Goal: Task Accomplishment & Management: Manage account settings

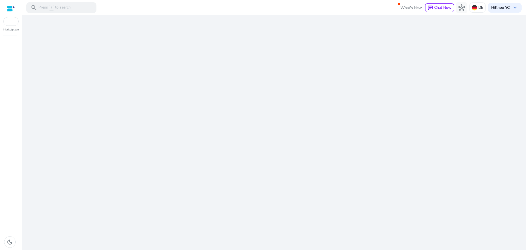
drag, startPoint x: 278, startPoint y: 106, endPoint x: 274, endPoint y: 165, distance: 59.3
click at [274, 165] on div "We are getting things ready for you..." at bounding box center [274, 132] width 500 height 235
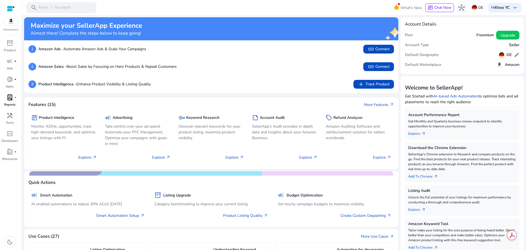
click at [13, 99] on span "lab_profile" at bounding box center [10, 97] width 7 height 7
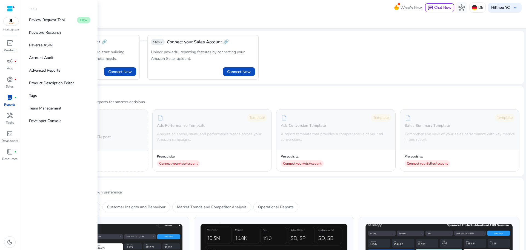
drag, startPoint x: 0, startPoint y: 183, endPoint x: 0, endPoint y: 228, distance: 45.0
drag, startPoint x: 0, startPoint y: 228, endPoint x: 62, endPoint y: 10, distance: 226.3
click at [62, 10] on div "Tools" at bounding box center [60, 10] width 70 height 7
click at [9, 80] on span "donut_small" at bounding box center [10, 79] width 7 height 7
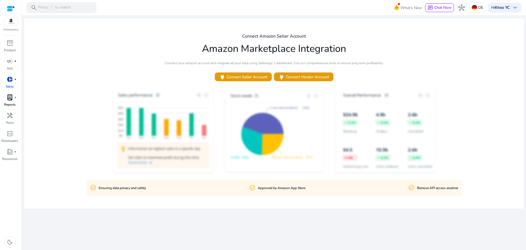
click at [14, 23] on img at bounding box center [11, 21] width 15 height 8
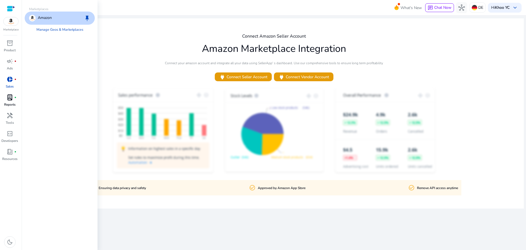
click at [61, 15] on div "Amazon keep" at bounding box center [60, 18] width 70 height 13
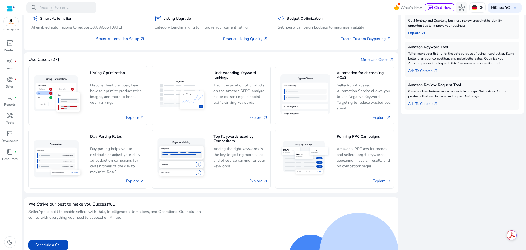
scroll to position [183, 0]
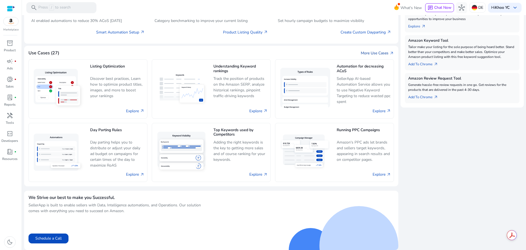
click at [377, 51] on link "More Use Cases arrow_outward" at bounding box center [377, 53] width 33 height 6
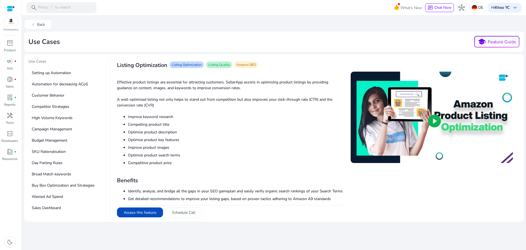
scroll to position [155, 0]
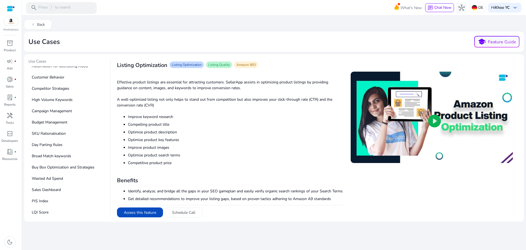
click at [54, 6] on span "/" at bounding box center [51, 8] width 5 height 6
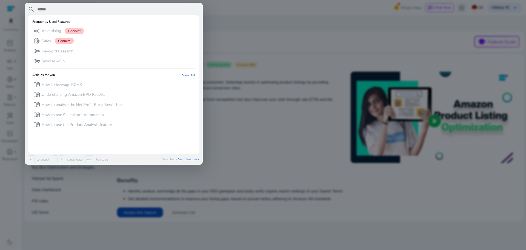
paste input "**********"
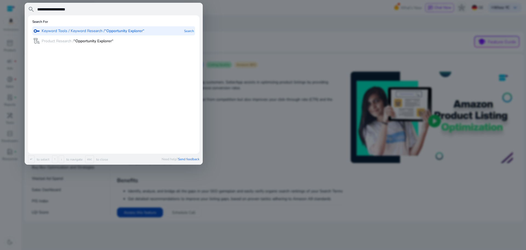
type input "**********"
click at [120, 28] on b "“Opportunity Explorer“" at bounding box center [125, 30] width 40 height 5
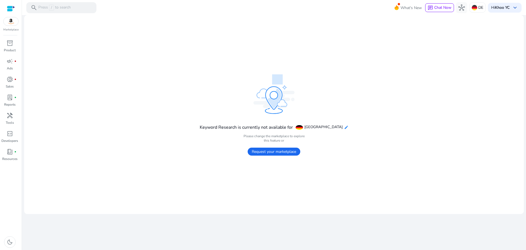
click at [344, 127] on mat-icon "edit" at bounding box center [346, 127] width 4 height 4
click at [293, 149] on span "Request your marketplace" at bounding box center [274, 151] width 53 height 8
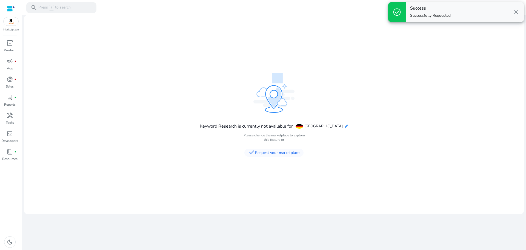
click at [344, 127] on mat-icon "edit" at bounding box center [346, 126] width 4 height 4
click at [318, 125] on span "[GEOGRAPHIC_DATA]" at bounding box center [324, 125] width 38 height 5
click at [303, 126] on span at bounding box center [299, 126] width 7 height 5
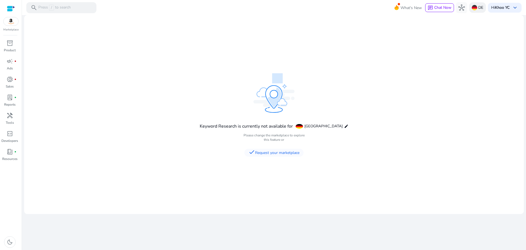
click at [476, 8] on img at bounding box center [474, 7] width 5 height 5
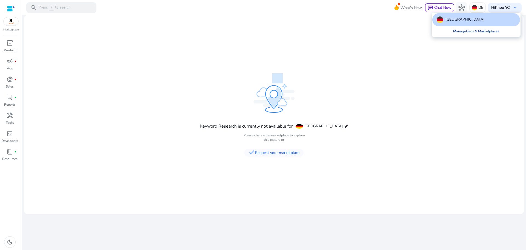
click at [456, 33] on link "Manage Geos & Marketplaces" at bounding box center [476, 31] width 55 height 10
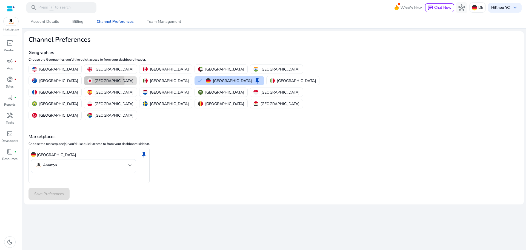
click at [134, 78] on p "[GEOGRAPHIC_DATA]" at bounding box center [114, 81] width 39 height 6
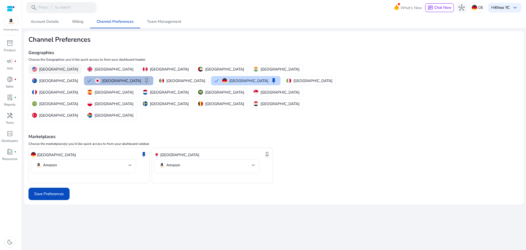
click at [49, 68] on p "[GEOGRAPHIC_DATA]" at bounding box center [58, 69] width 39 height 6
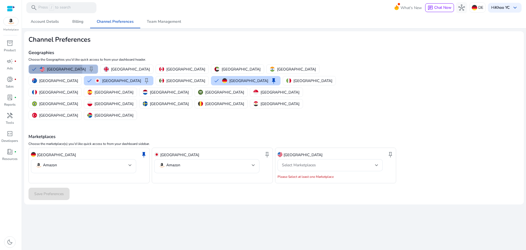
click at [50, 69] on p "[GEOGRAPHIC_DATA]" at bounding box center [66, 69] width 39 height 6
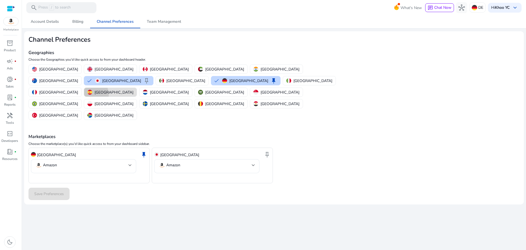
click at [92, 90] on img "button" at bounding box center [89, 92] width 5 height 5
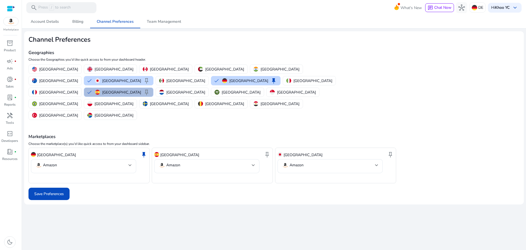
click at [135, 88] on button "Spain keep" at bounding box center [118, 92] width 69 height 9
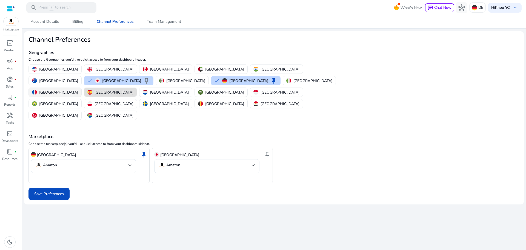
click at [78, 89] on p "[GEOGRAPHIC_DATA]" at bounding box center [58, 92] width 39 height 6
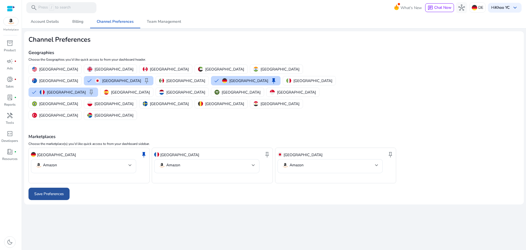
click at [46, 191] on span "Save Preferences" at bounding box center [49, 194] width 30 height 6
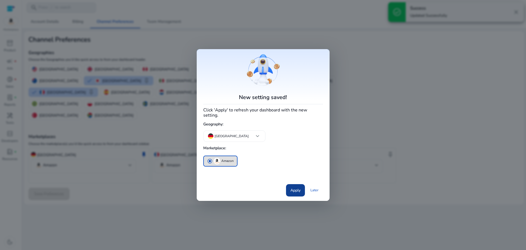
click at [301, 184] on span at bounding box center [295, 189] width 19 height 13
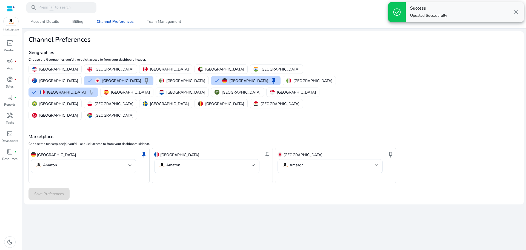
click at [516, 14] on span "close" at bounding box center [516, 12] width 7 height 7
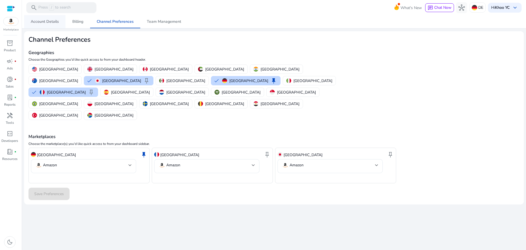
click at [49, 20] on span "Account Details" at bounding box center [45, 22] width 28 height 4
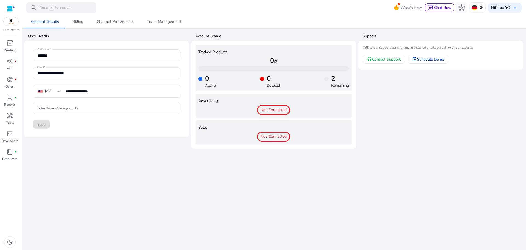
click at [13, 24] on img at bounding box center [11, 21] width 15 height 8
click at [68, 5] on p "Press / to search" at bounding box center [54, 8] width 32 height 6
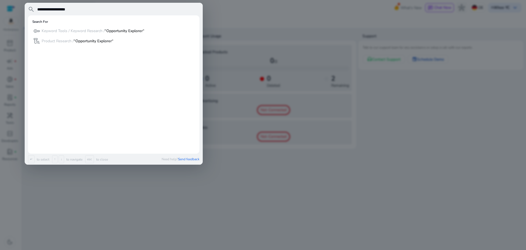
type input "**********"
click at [95, 30] on p "Keyword Tools / Keyword Research / “Opportunity Explorer“" at bounding box center [93, 30] width 103 height 5
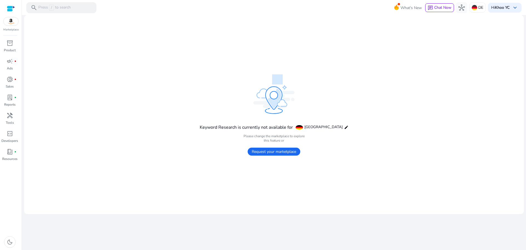
click at [331, 126] on div "Keyword Research is currently not available for [GEOGRAPHIC_DATA] edit" at bounding box center [274, 127] width 149 height 9
click at [344, 127] on mat-icon "edit" at bounding box center [346, 127] width 4 height 4
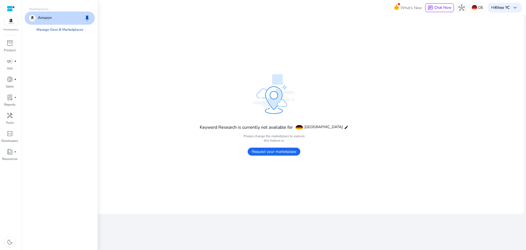
click at [55, 28] on link "Manage Geos & Marketplaces" at bounding box center [60, 30] width 56 height 10
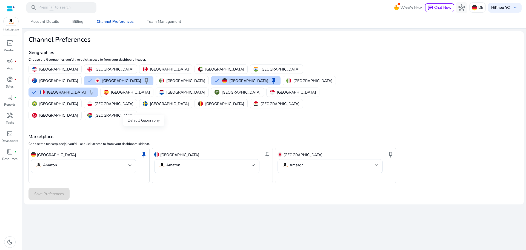
click at [146, 151] on span "keep" at bounding box center [144, 154] width 7 height 7
click at [267, 151] on span "keep" at bounding box center [267, 154] width 7 height 7
click at [56, 191] on span "Save Preferences" at bounding box center [49, 194] width 30 height 6
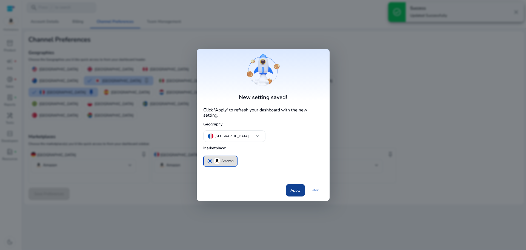
click at [301, 187] on span at bounding box center [295, 189] width 19 height 13
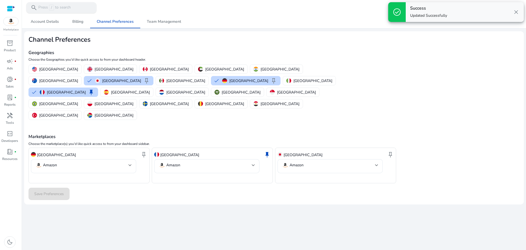
click at [43, 11] on p "Press / to search" at bounding box center [54, 8] width 32 height 6
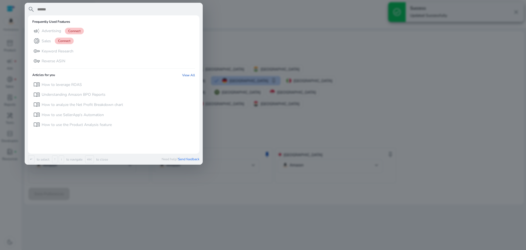
paste input "**********"
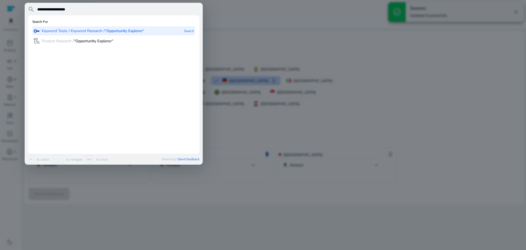
type input "**********"
click at [69, 33] on p "Keyword Tools / Keyword Research / “Opportunity Explorer“" at bounding box center [93, 30] width 103 height 5
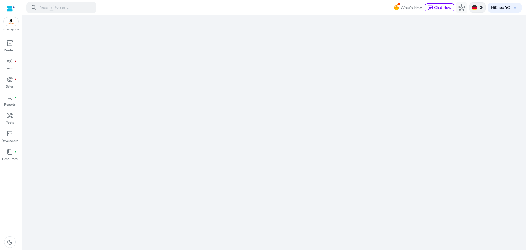
click at [479, 5] on p "DE" at bounding box center [481, 8] width 5 height 10
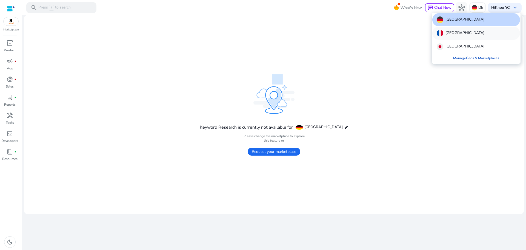
click at [468, 36] on div "[GEOGRAPHIC_DATA]" at bounding box center [477, 33] width 88 height 13
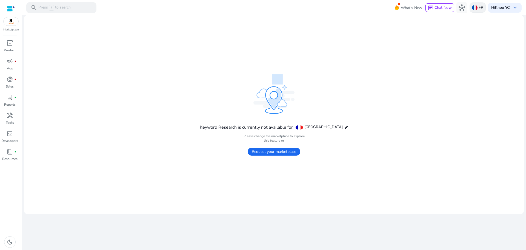
click at [479, 10] on p "FR" at bounding box center [481, 8] width 5 height 10
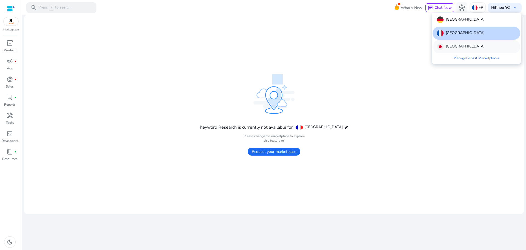
click at [461, 45] on div "[GEOGRAPHIC_DATA]" at bounding box center [477, 46] width 88 height 13
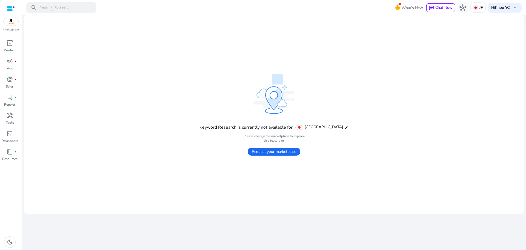
click at [269, 152] on span "Request your marketplace" at bounding box center [274, 151] width 53 height 8
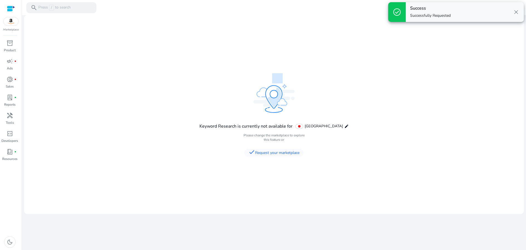
click at [515, 13] on span "close" at bounding box center [516, 12] width 7 height 7
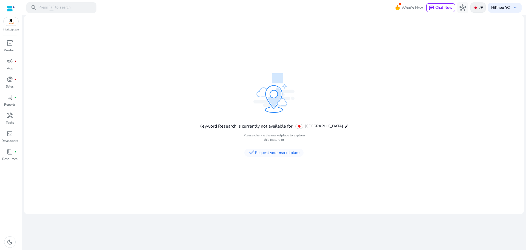
click at [482, 10] on p "JP" at bounding box center [482, 8] width 4 height 10
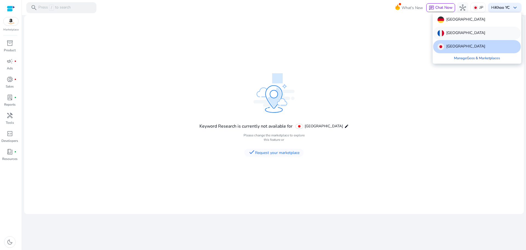
click at [468, 34] on div "[GEOGRAPHIC_DATA]" at bounding box center [477, 33] width 88 height 13
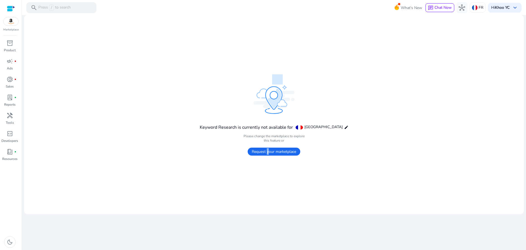
click at [266, 150] on span "Request your marketplace" at bounding box center [274, 151] width 53 height 8
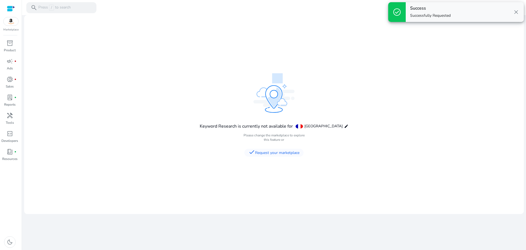
click at [67, 1] on mat-toolbar "search Press / to search What's New chat Chat Now hub FR Hi Khoo YC keyboard_ar…" at bounding box center [274, 7] width 504 height 15
click at [68, 6] on p "Press / to search" at bounding box center [54, 8] width 32 height 6
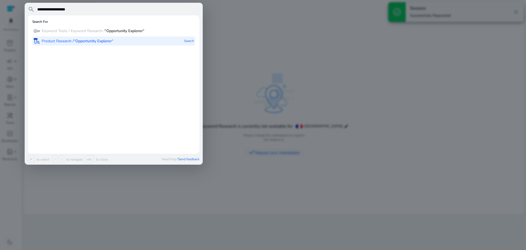
type input "**********"
click at [63, 40] on p "Product Research / “Opportunity Explorer“" at bounding box center [78, 40] width 72 height 5
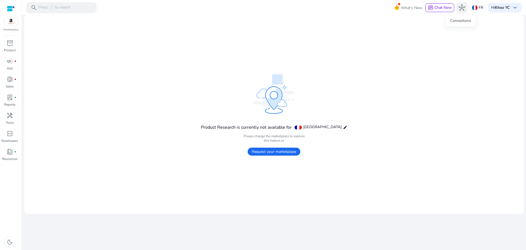
click at [459, 3] on button "hub" at bounding box center [462, 7] width 11 height 11
